Goal: Information Seeking & Learning: Learn about a topic

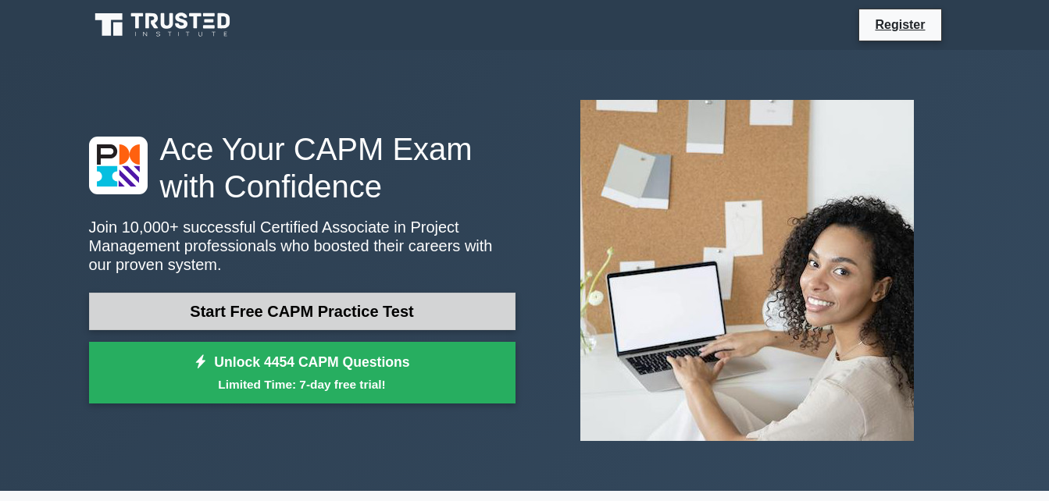
click at [387, 314] on link "Start Free CAPM Practice Test" at bounding box center [302, 311] width 426 height 37
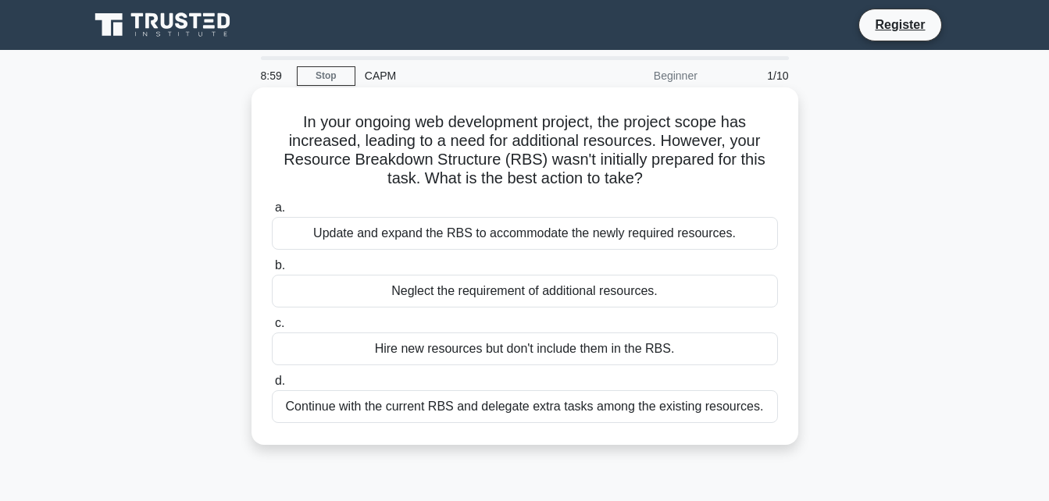
click at [647, 250] on div "Update and expand the RBS to accommodate the newly required resources." at bounding box center [525, 233] width 506 height 33
click at [272, 213] on input "a. Update and expand the RBS to accommodate the newly required resources." at bounding box center [272, 208] width 0 height 10
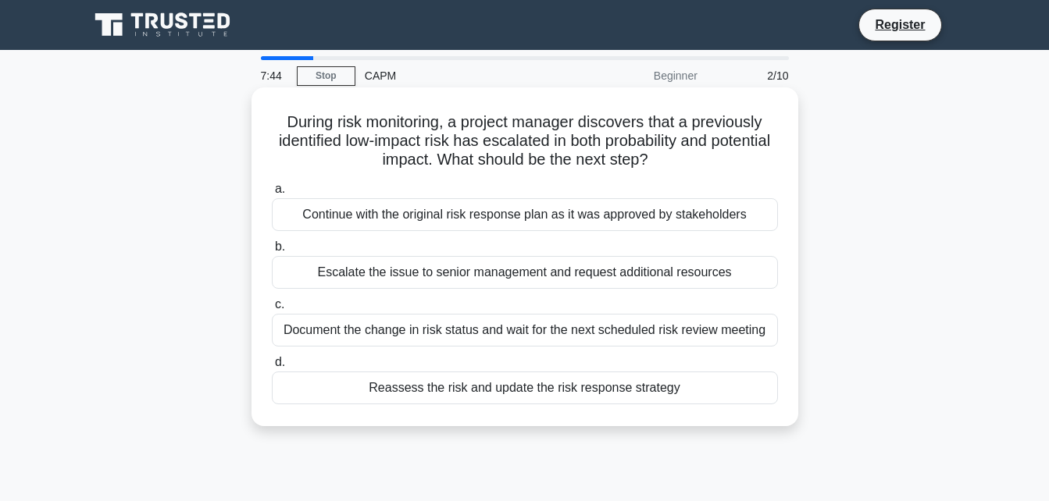
click at [712, 331] on div "Document the change in risk status and wait for the next scheduled risk review …" at bounding box center [525, 330] width 506 height 33
click at [272, 310] on input "c. Document the change in risk status and wait for the next scheduled risk revi…" at bounding box center [272, 305] width 0 height 10
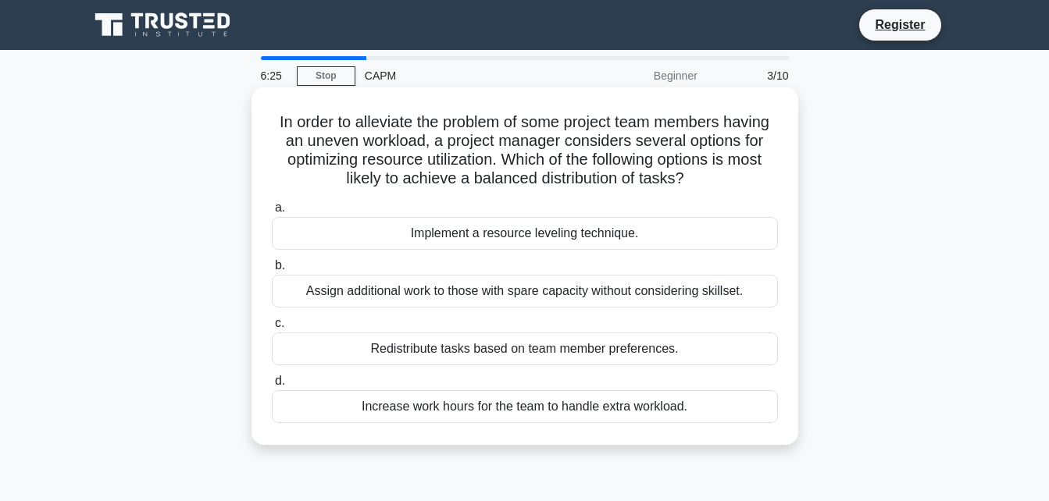
click at [628, 237] on div "Implement a resource leveling technique." at bounding box center [525, 233] width 506 height 33
click at [272, 213] on input "a. Implement a resource leveling technique." at bounding box center [272, 208] width 0 height 10
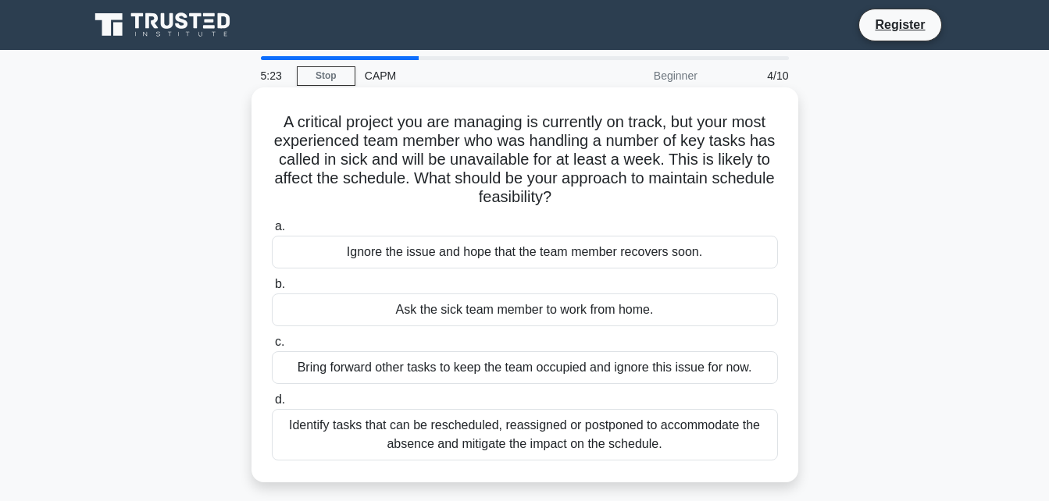
click at [619, 459] on div "Identify tasks that can be rescheduled, reassigned or postponed to accommodate …" at bounding box center [525, 435] width 506 height 52
click at [272, 405] on input "d. Identify tasks that can be rescheduled, reassigned or postponed to accommoda…" at bounding box center [272, 400] width 0 height 10
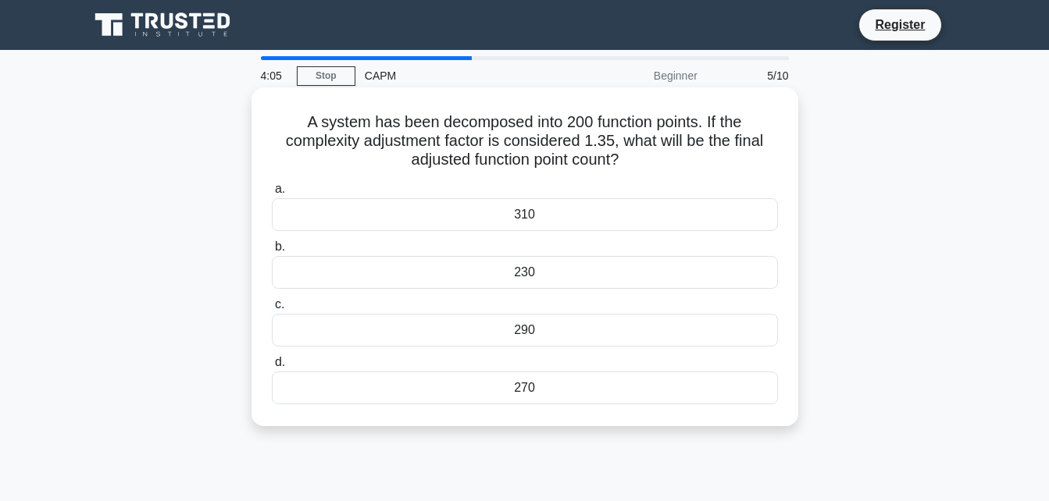
click at [585, 277] on div "230" at bounding box center [525, 272] width 506 height 33
click at [272, 252] on input "b. 230" at bounding box center [272, 247] width 0 height 10
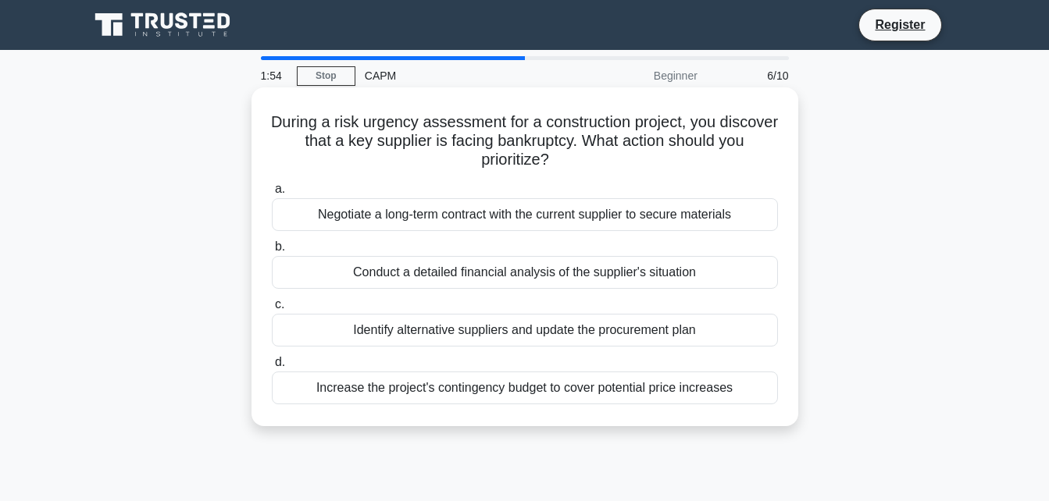
click at [677, 379] on div "Increase the project's contingency budget to cover potential price increases" at bounding box center [525, 388] width 506 height 33
click at [272, 368] on input "d. Increase the project's contingency budget to cover potential price increases" at bounding box center [272, 363] width 0 height 10
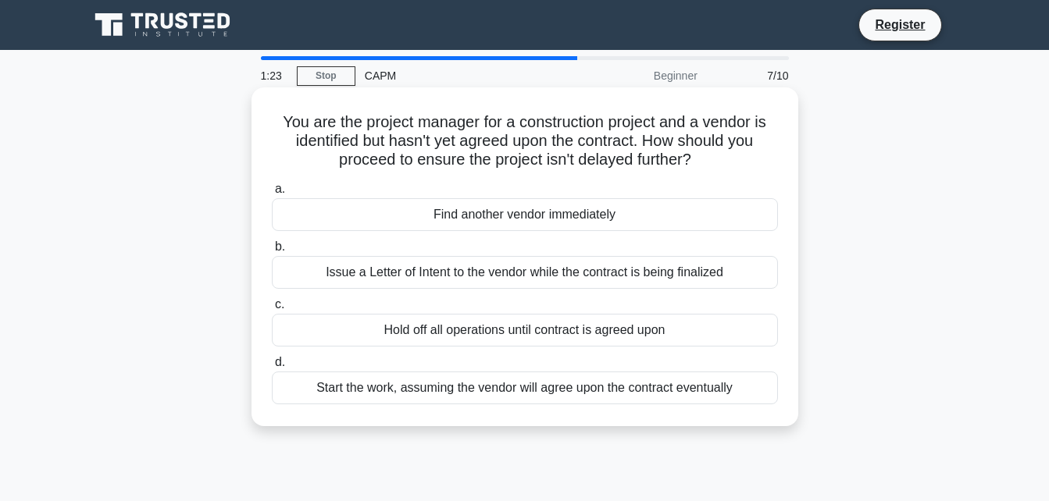
click at [707, 282] on div "Issue a Letter of Intent to the vendor while the contract is being finalized" at bounding box center [525, 272] width 506 height 33
click at [272, 252] on input "b. Issue a Letter of Intent to the vendor while the contract is being finalized" at bounding box center [272, 247] width 0 height 10
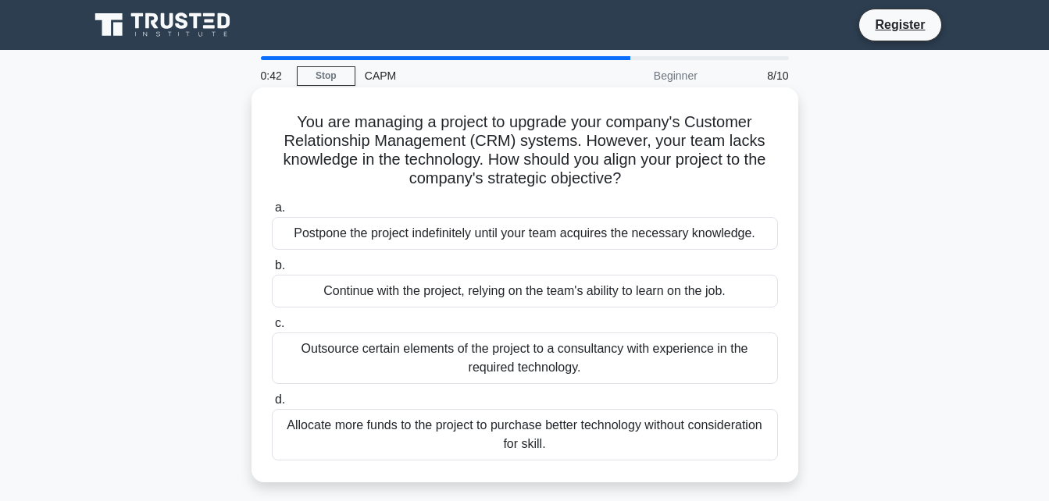
click at [676, 355] on div "Outsource certain elements of the project to a consultancy with experience in t…" at bounding box center [525, 359] width 506 height 52
click at [272, 329] on input "c. Outsource certain elements of the project to a consultancy with experience i…" at bounding box center [272, 324] width 0 height 10
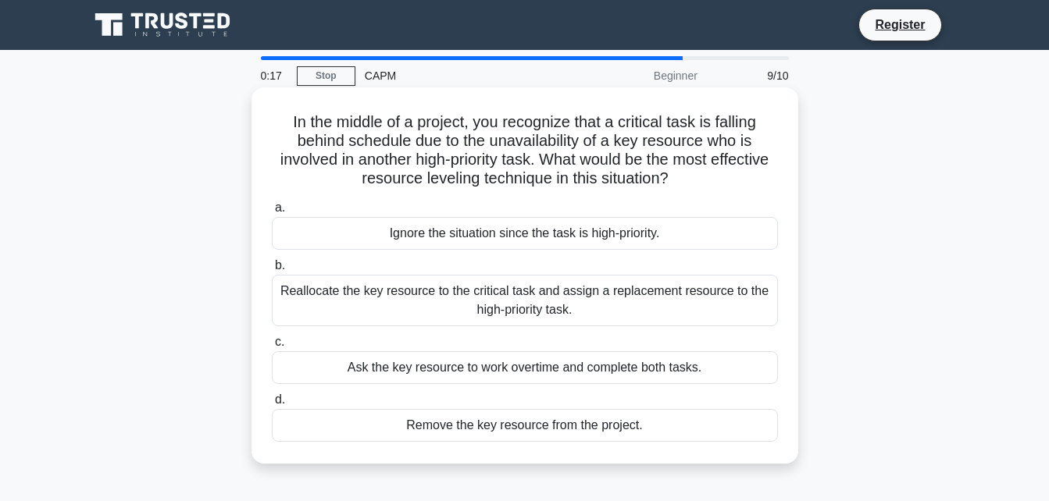
click at [698, 294] on div "Reallocate the key resource to the critical task and assign a replacement resou…" at bounding box center [525, 301] width 506 height 52
click at [272, 271] on input "b. Reallocate the key resource to the critical task and assign a replacement re…" at bounding box center [272, 266] width 0 height 10
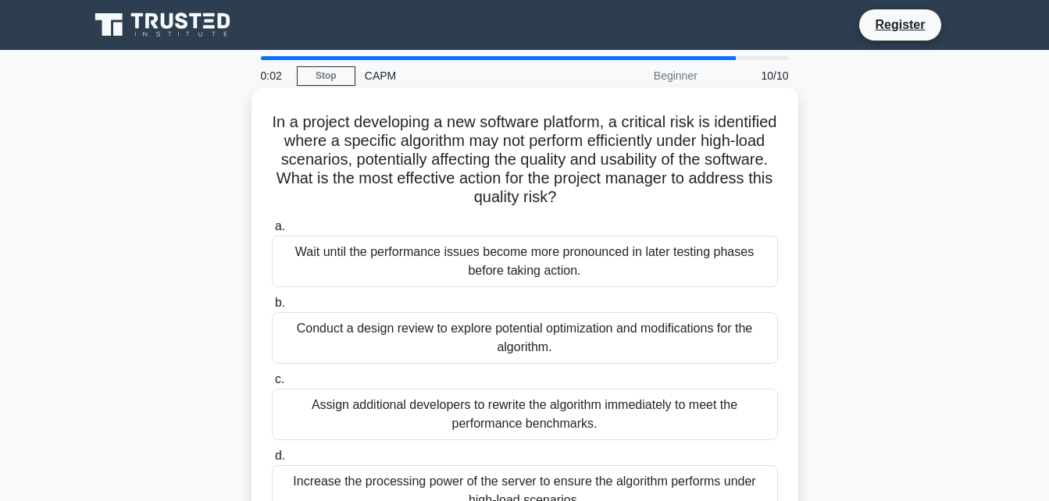
click at [595, 343] on div "Conduct a design review to explore potential optimization and modifications for…" at bounding box center [525, 338] width 506 height 52
click at [272, 309] on input "b. Conduct a design review to explore potential optimization and modifications …" at bounding box center [272, 303] width 0 height 10
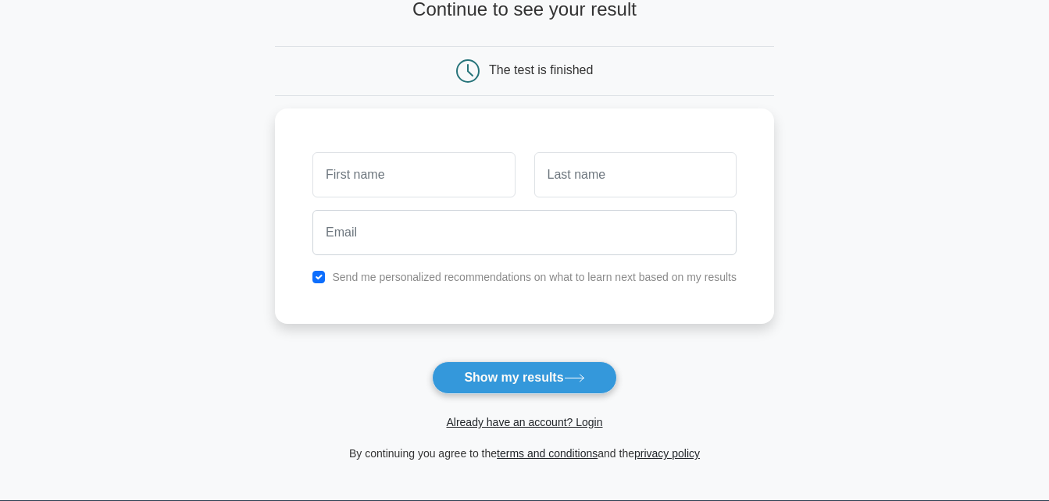
scroll to position [112, 0]
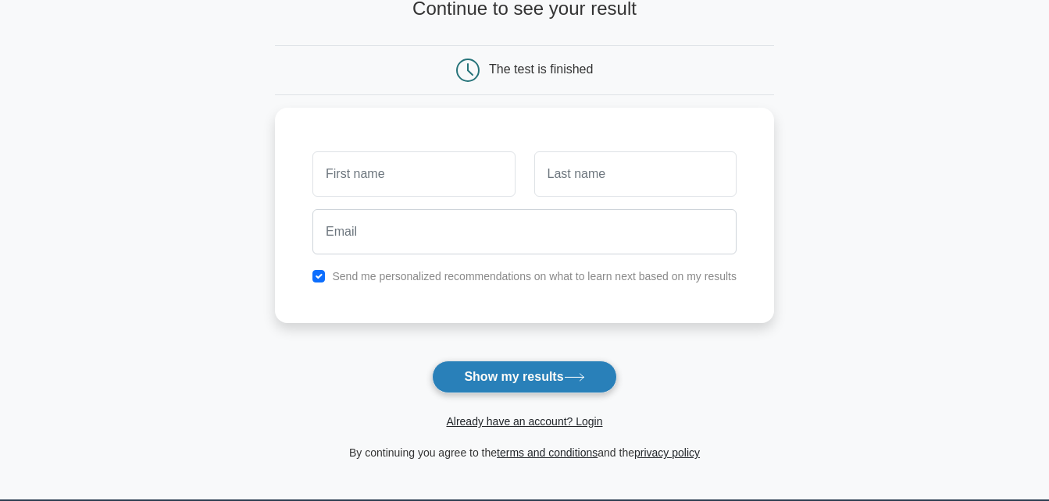
click at [504, 365] on button "Show my results" at bounding box center [524, 377] width 184 height 33
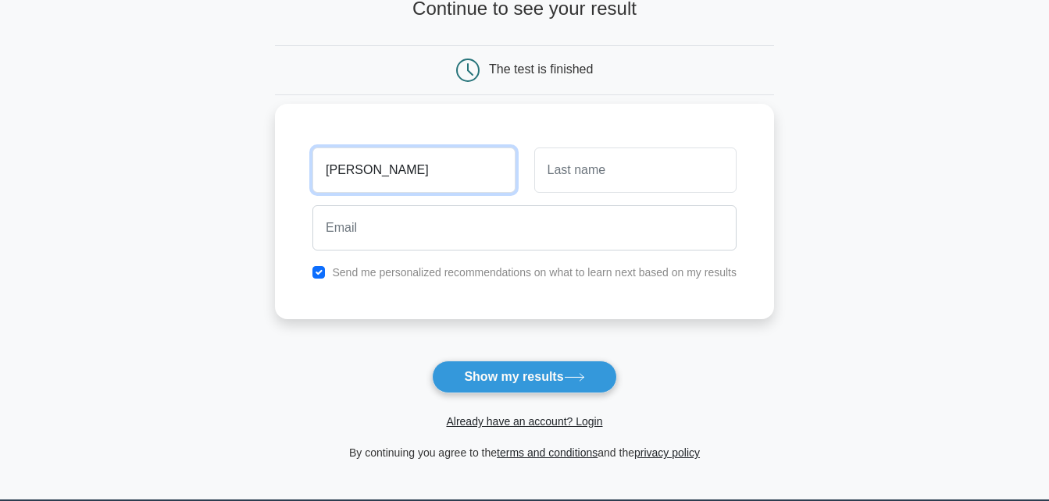
type input "irene"
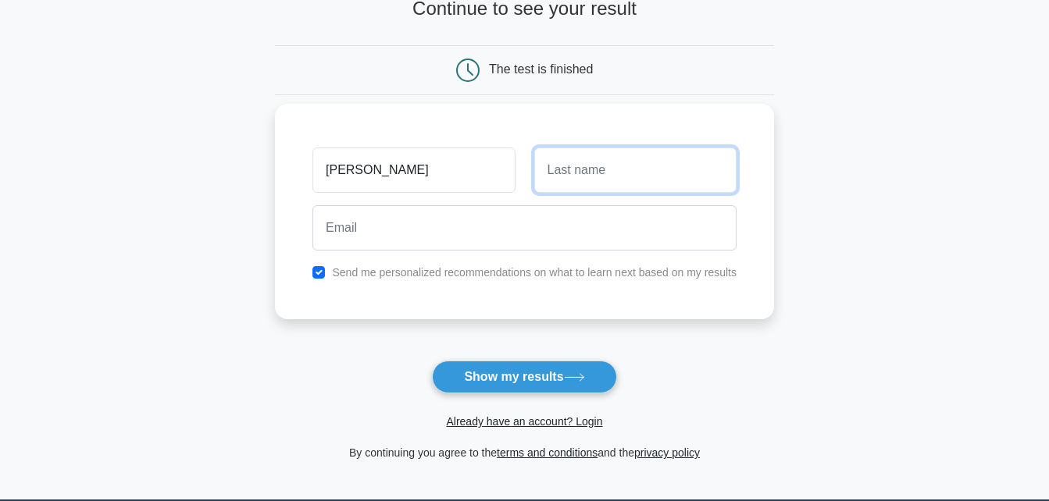
click at [640, 176] on input "text" at bounding box center [635, 170] width 202 height 45
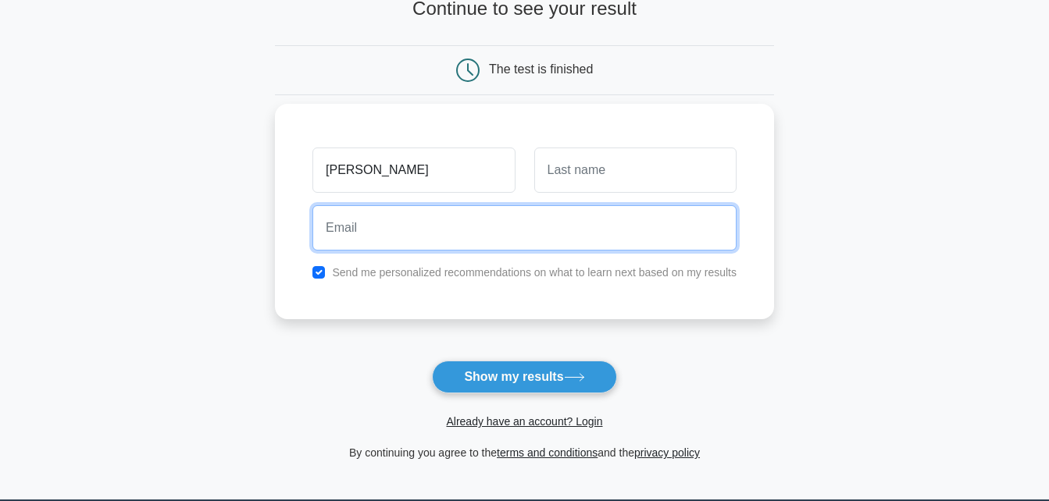
click at [503, 224] on input "email" at bounding box center [524, 227] width 424 height 45
type input "tamiloreoizamsi@gmail.com"
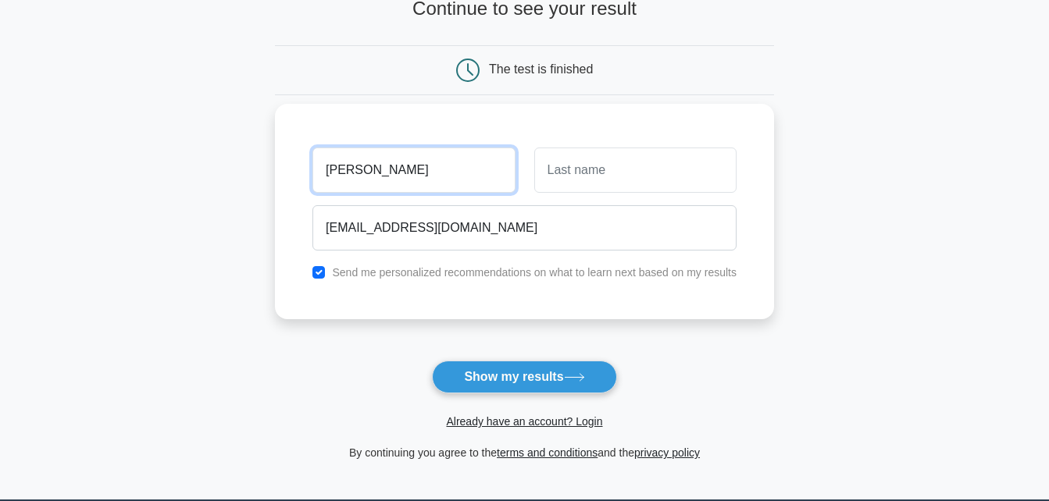
click at [444, 174] on input "irene" at bounding box center [413, 170] width 202 height 45
type input "i"
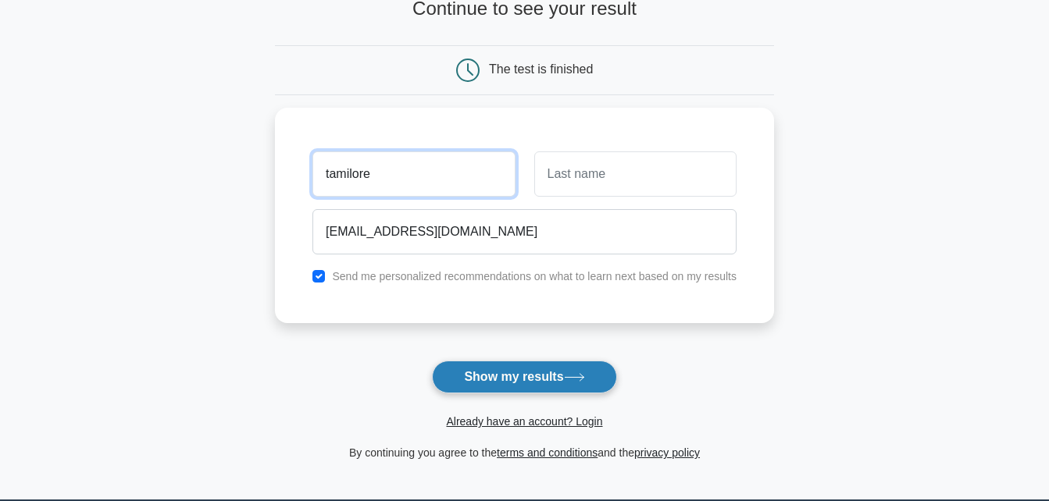
type input "tamilore"
click at [549, 380] on button "Show my results" at bounding box center [524, 377] width 184 height 33
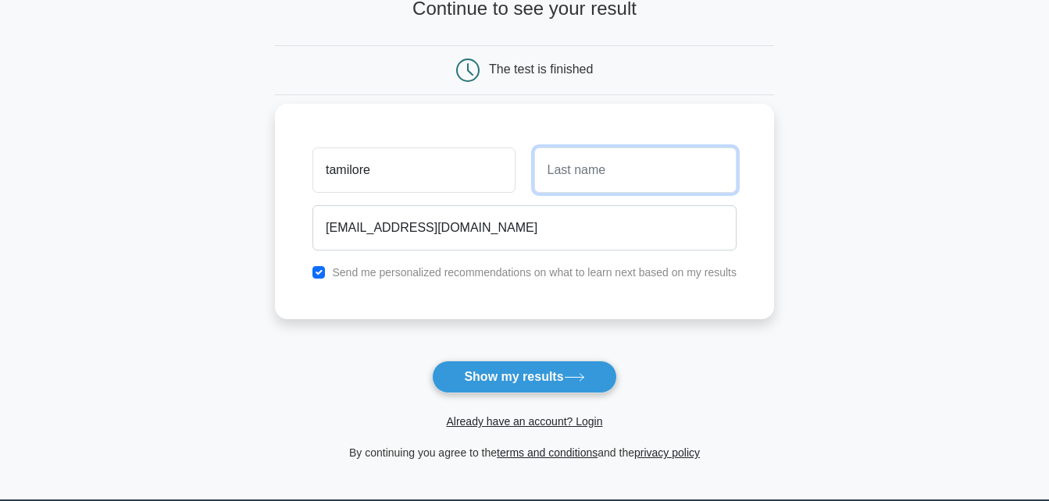
click at [641, 177] on input "text" at bounding box center [635, 170] width 202 height 45
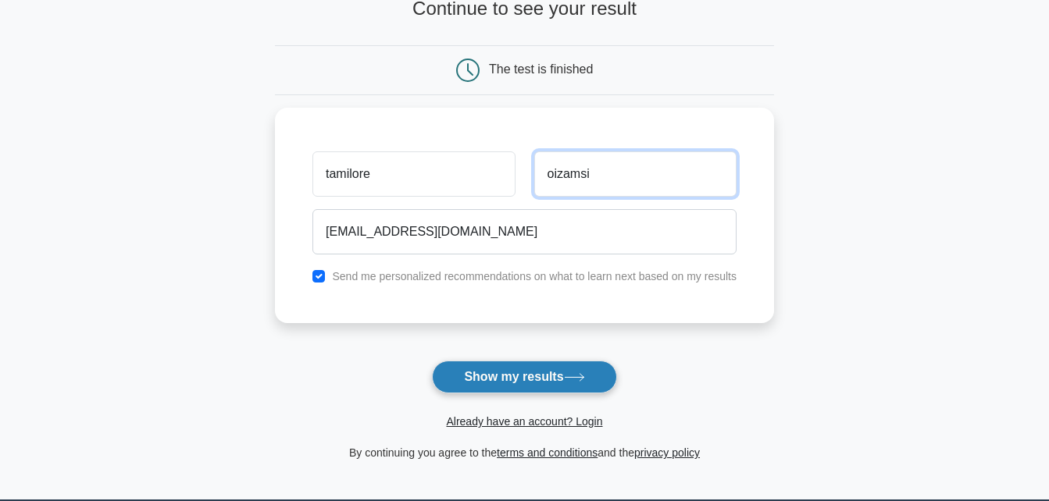
type input "oizamsi"
click at [554, 377] on button "Show my results" at bounding box center [524, 377] width 184 height 33
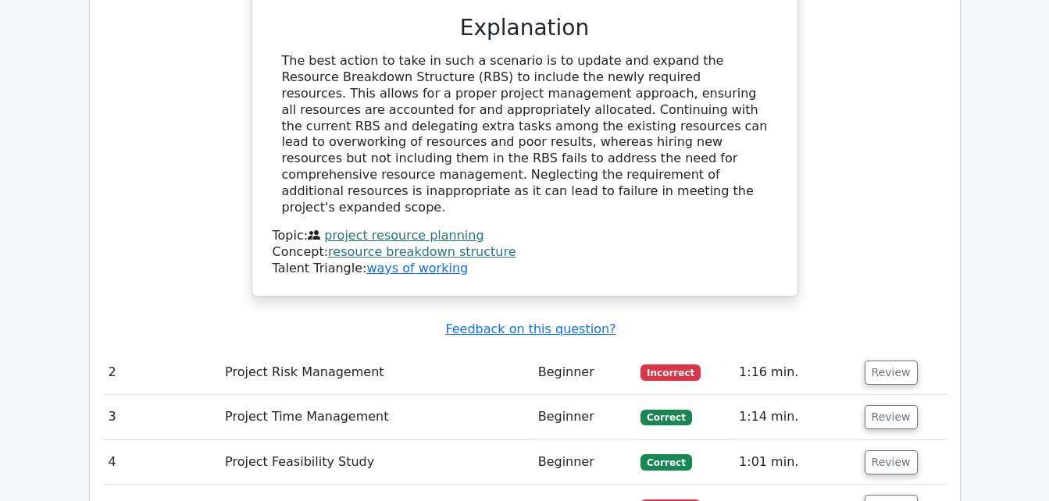
scroll to position [1846, 0]
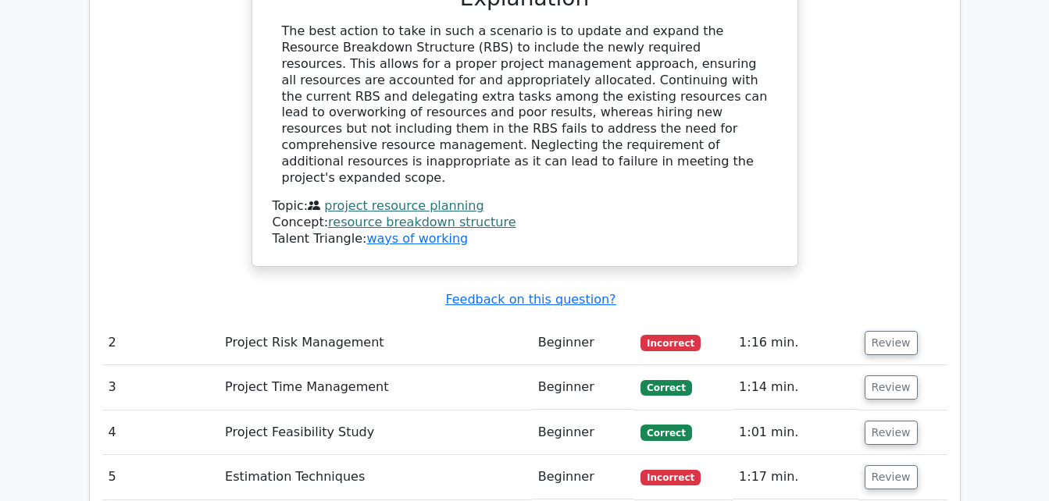
click at [726, 321] on td "Incorrect" at bounding box center [683, 343] width 98 height 45
click at [873, 331] on button "Review" at bounding box center [891, 343] width 53 height 24
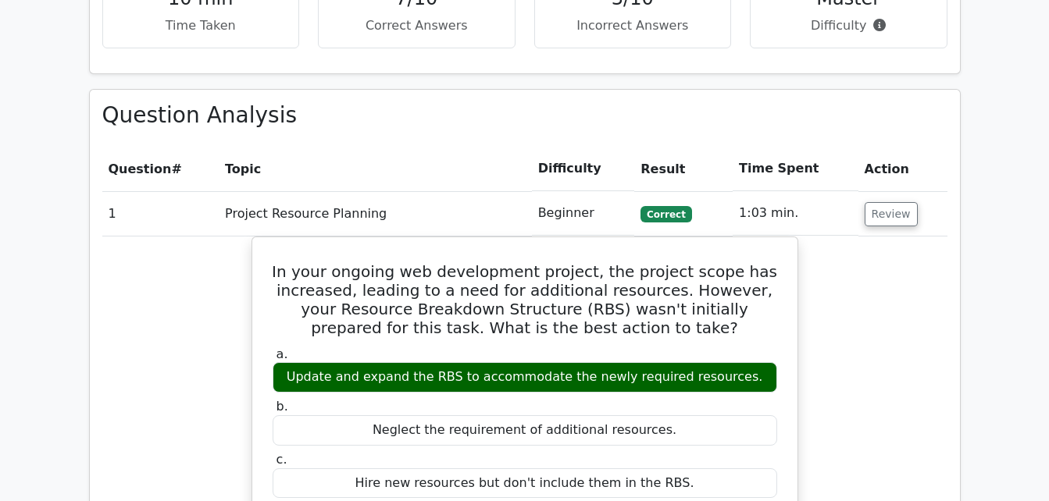
scroll to position [1167, 0]
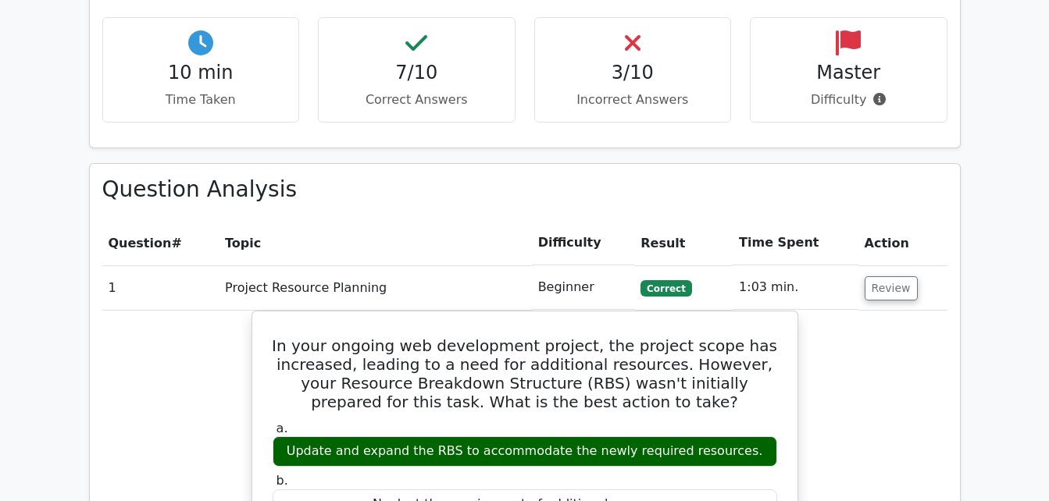
click at [822, 266] on td "1:03 min." at bounding box center [796, 288] width 126 height 45
click at [896, 276] on button "Review" at bounding box center [891, 288] width 53 height 24
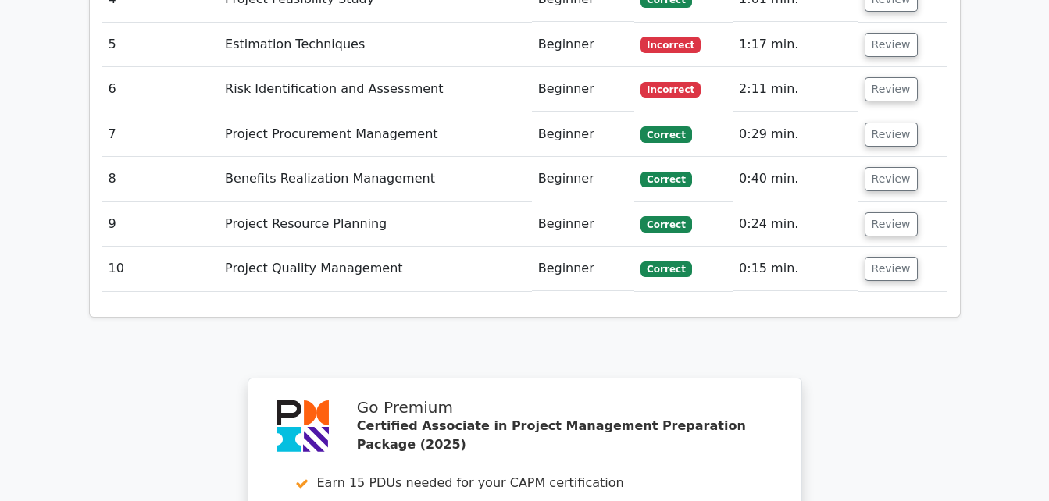
scroll to position [2543, 0]
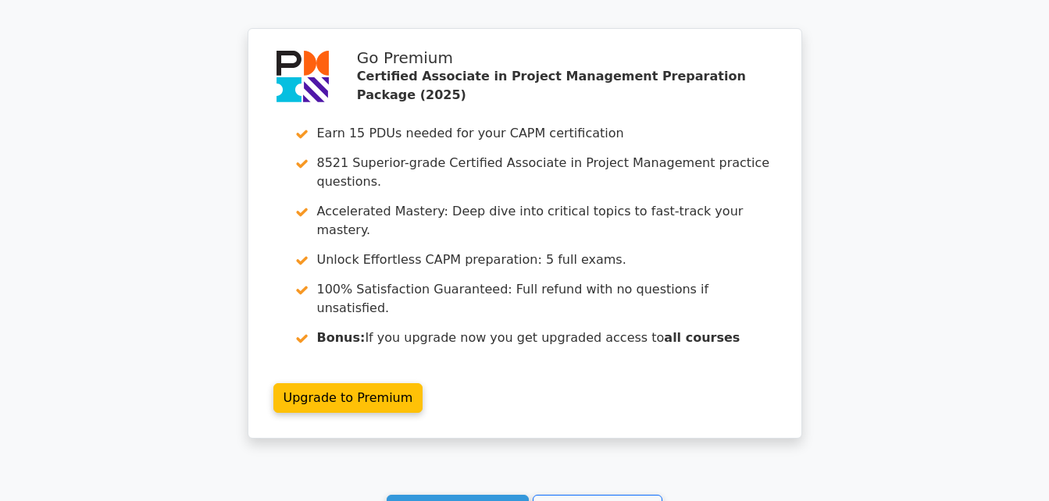
scroll to position [2982, 0]
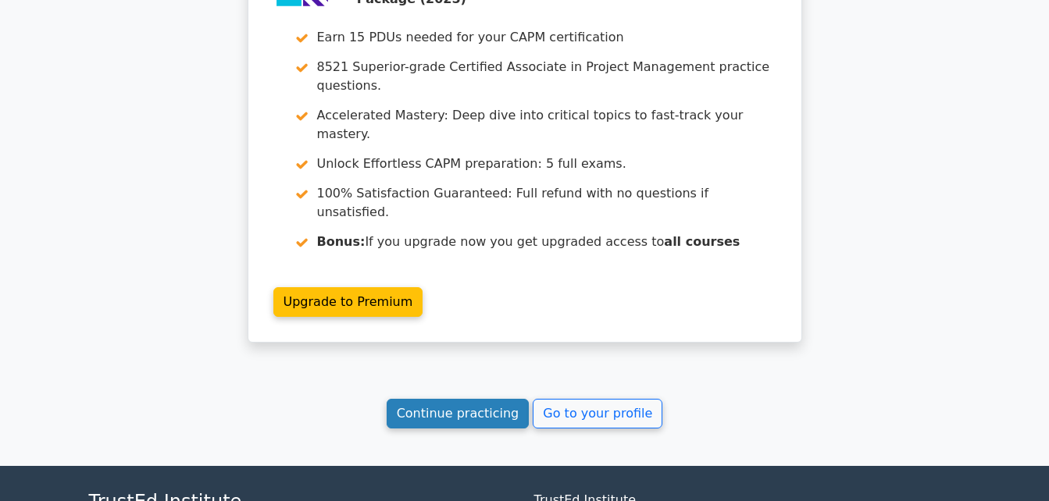
click at [486, 399] on link "Continue practicing" at bounding box center [458, 414] width 143 height 30
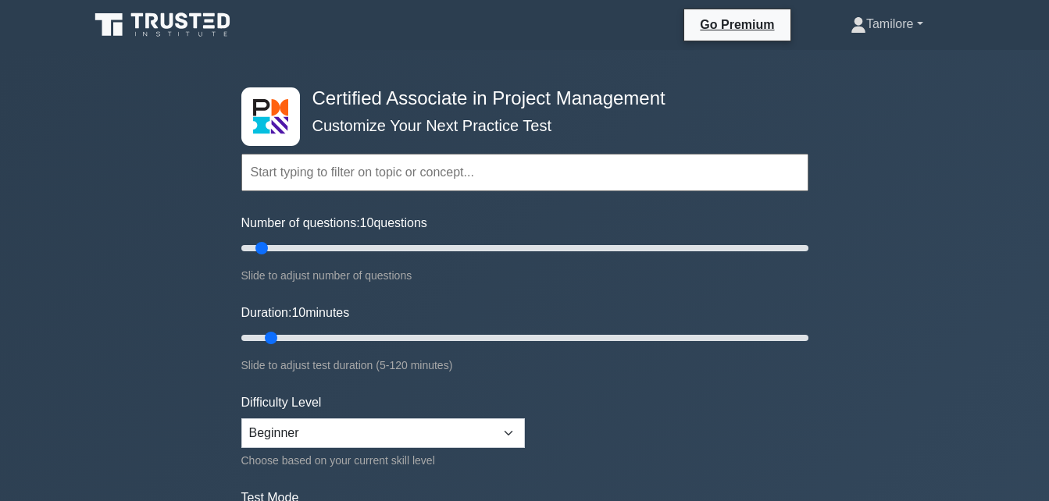
click at [907, 31] on link "Tamilore" at bounding box center [887, 24] width 148 height 31
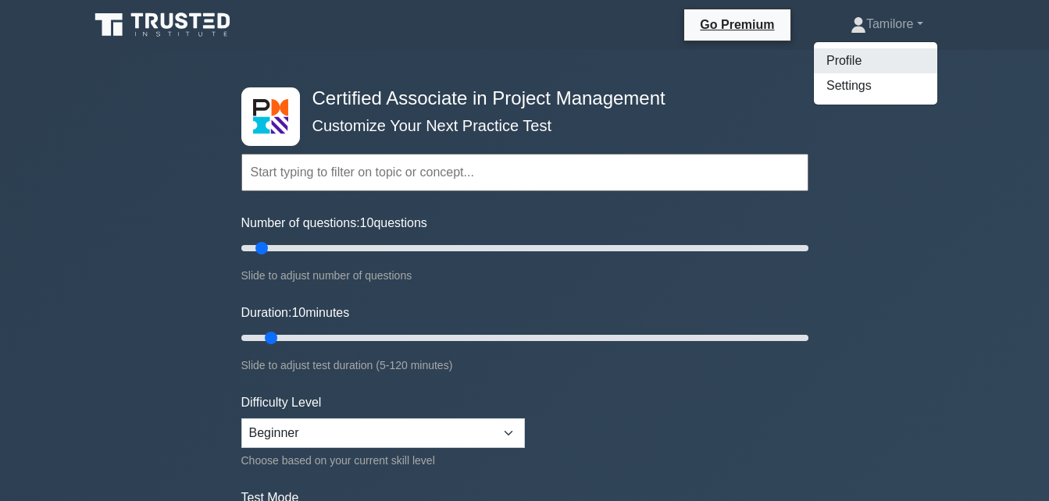
click at [868, 72] on link "Profile" at bounding box center [875, 60] width 123 height 25
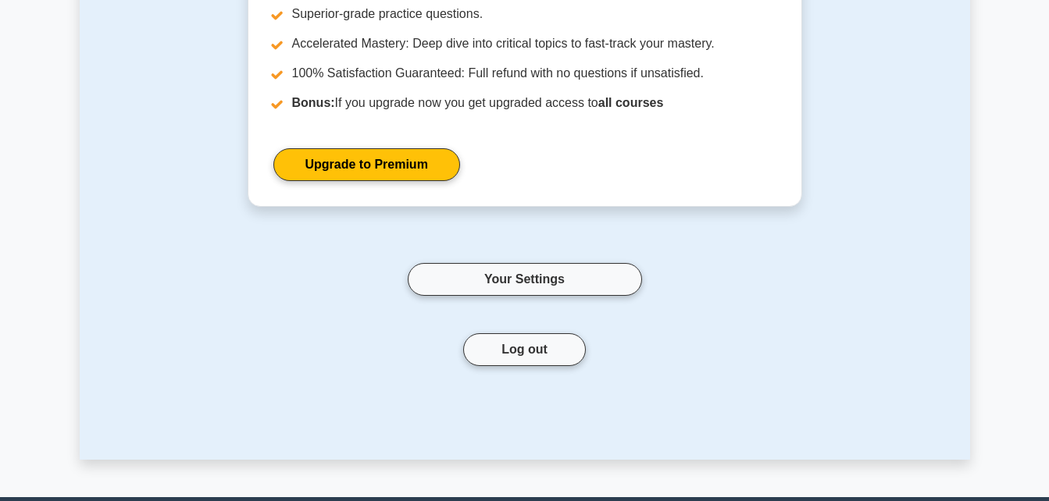
scroll to position [276, 0]
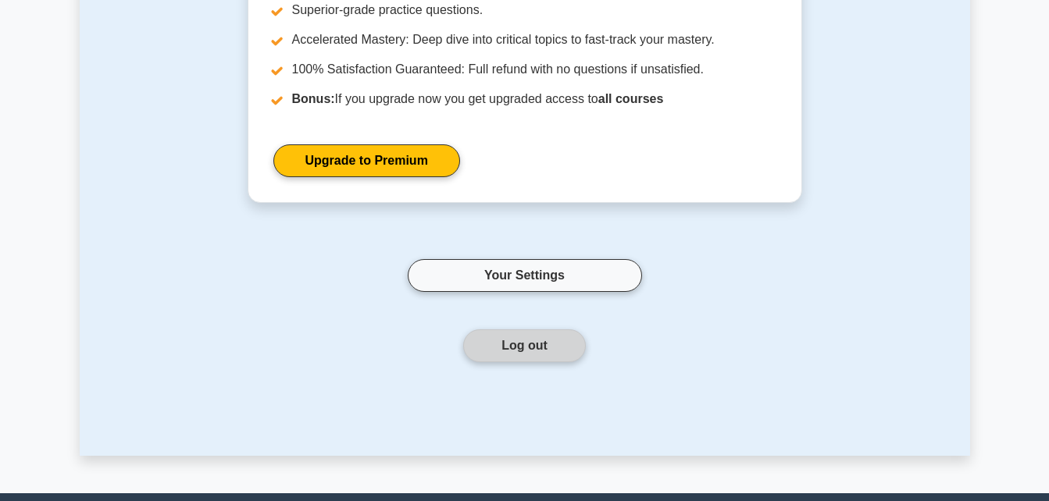
click at [545, 344] on button "Log out" at bounding box center [524, 346] width 123 height 33
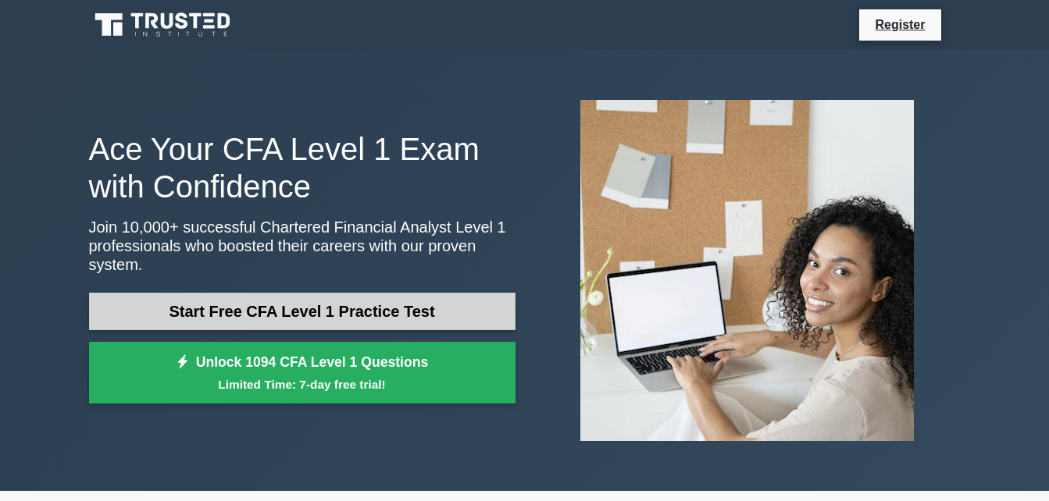
click at [447, 293] on link "Start Free CFA Level 1 Practice Test" at bounding box center [302, 311] width 426 height 37
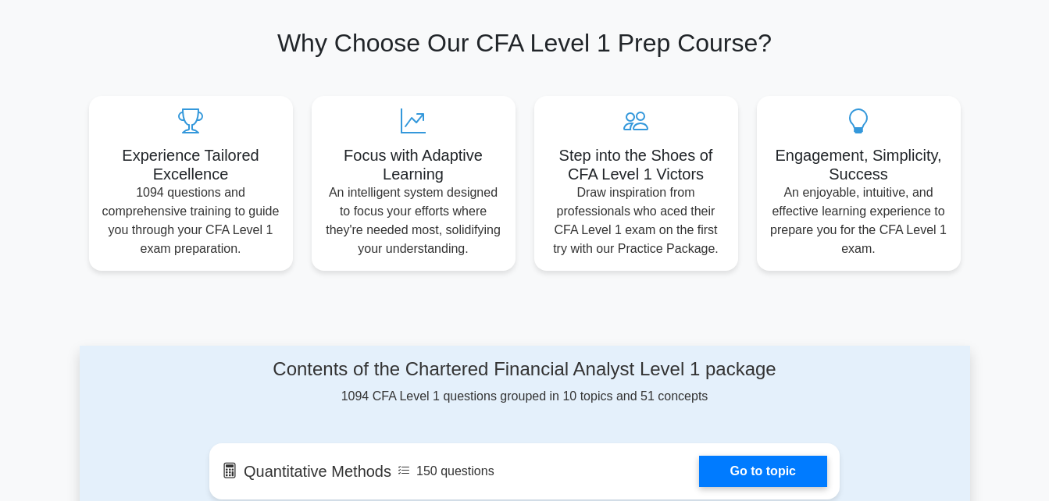
scroll to position [497, 0]
